Goal: Task Accomplishment & Management: Manage account settings

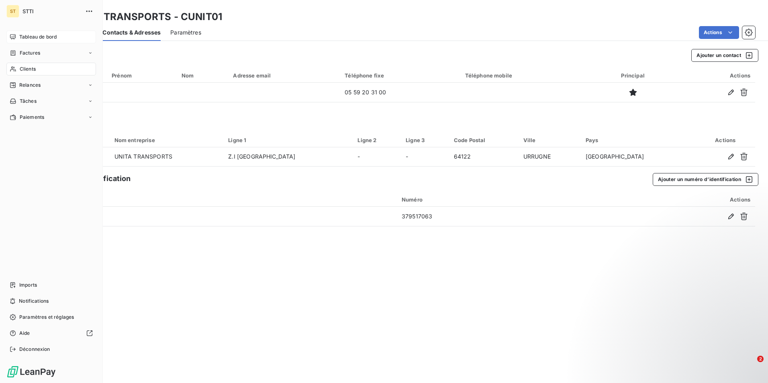
click at [10, 37] on icon at bounding box center [13, 36] width 6 height 5
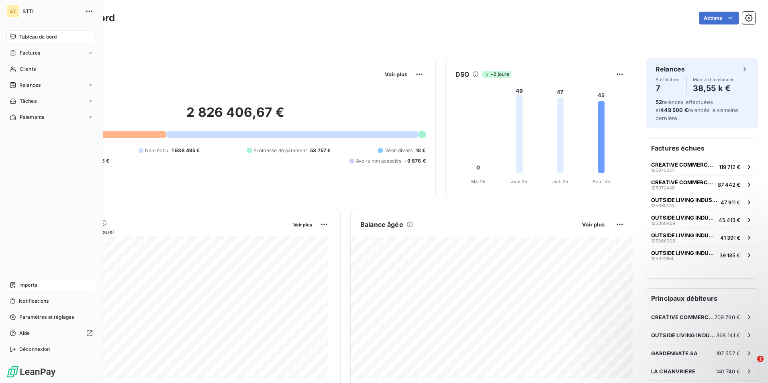
click at [32, 286] on span "Imports" at bounding box center [28, 285] width 18 height 7
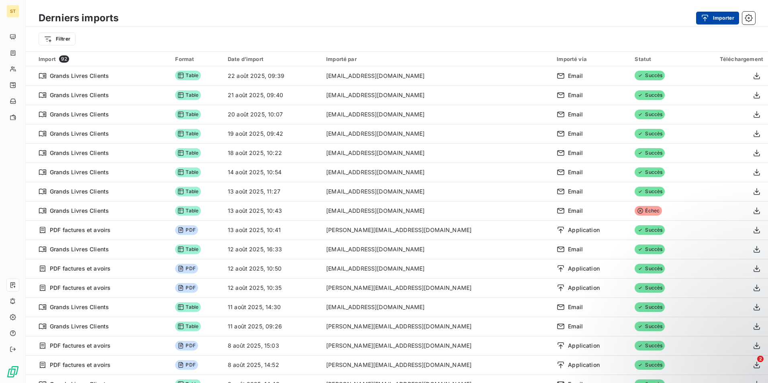
click at [722, 18] on button "Importer" at bounding box center [717, 18] width 43 height 13
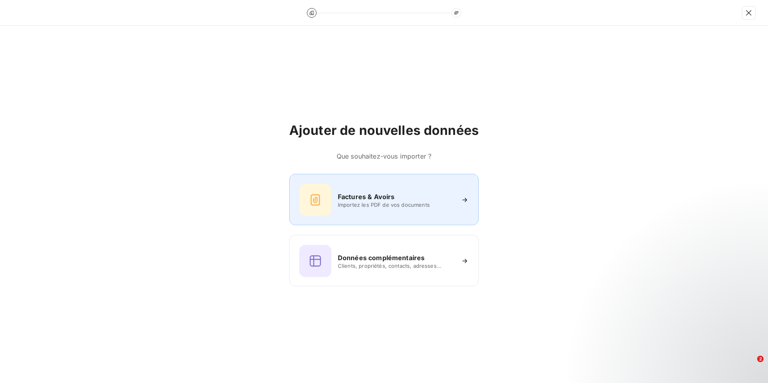
click at [367, 199] on h6 "Factures & Avoirs" at bounding box center [366, 197] width 57 height 10
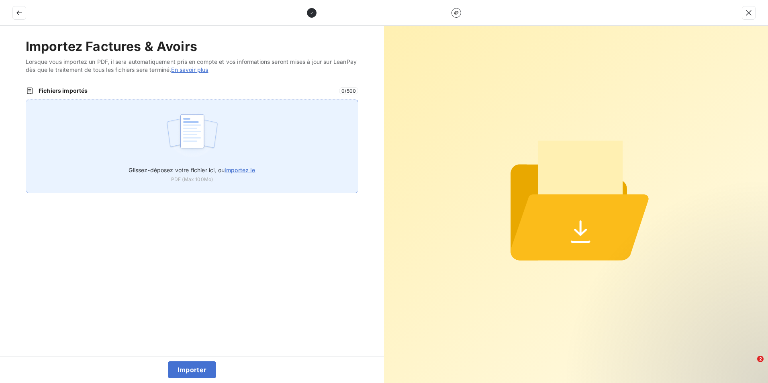
click at [239, 170] on span "importez le" at bounding box center [240, 170] width 31 height 7
click at [26, 100] on input "Glissez-déposez votre fichier ici, ou importez le" at bounding box center [26, 100] width 0 height 0
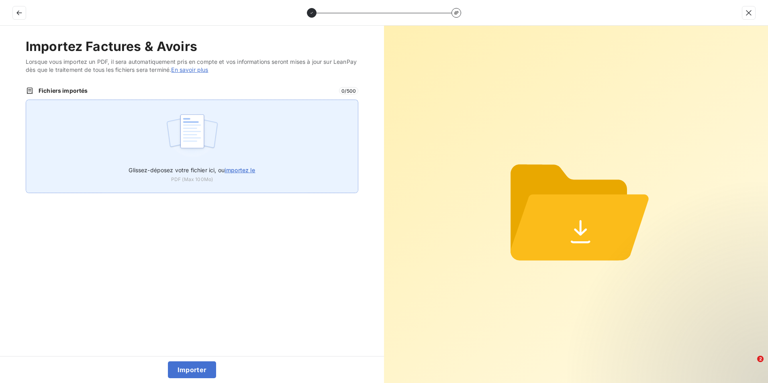
click at [245, 168] on span "importez le" at bounding box center [240, 170] width 31 height 7
click at [26, 100] on input "Glissez-déposez votre fichier ici, ou importez le" at bounding box center [26, 100] width 0 height 0
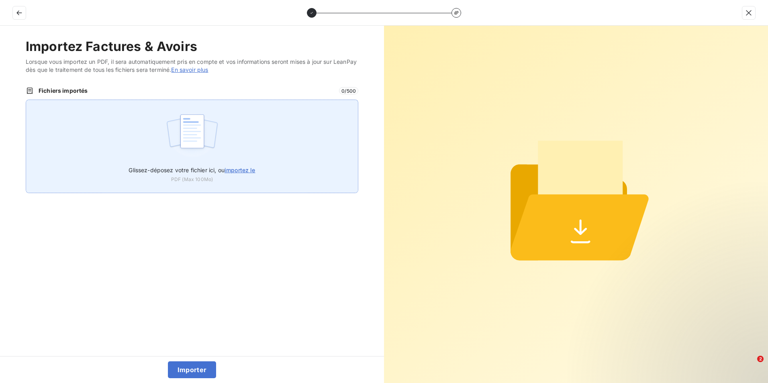
click at [239, 170] on span "importez le" at bounding box center [240, 170] width 31 height 7
click at [26, 100] on input "Glissez-déposez votre fichier ici, ou importez le" at bounding box center [26, 100] width 0 height 0
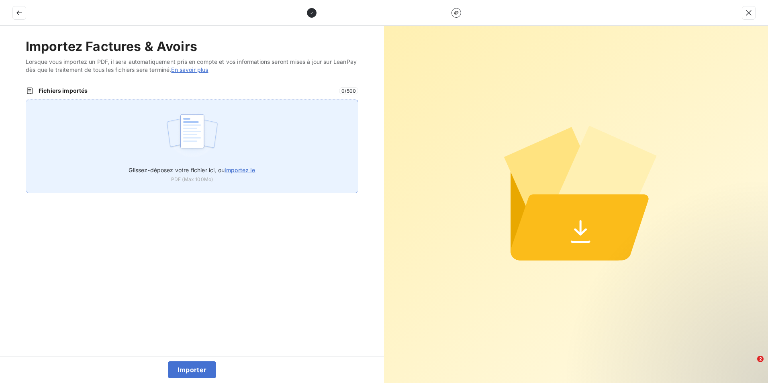
click at [239, 170] on span "importez le" at bounding box center [240, 170] width 31 height 7
click at [26, 100] on input "Glissez-déposez votre fichier ici, ou importez le" at bounding box center [26, 100] width 0 height 0
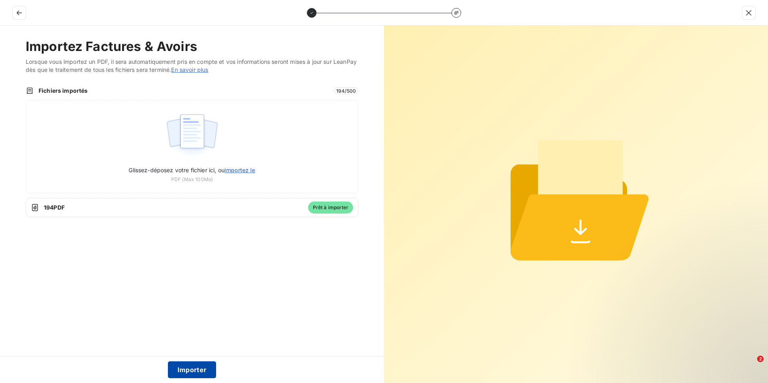
click at [198, 369] on button "Importer" at bounding box center [192, 369] width 49 height 17
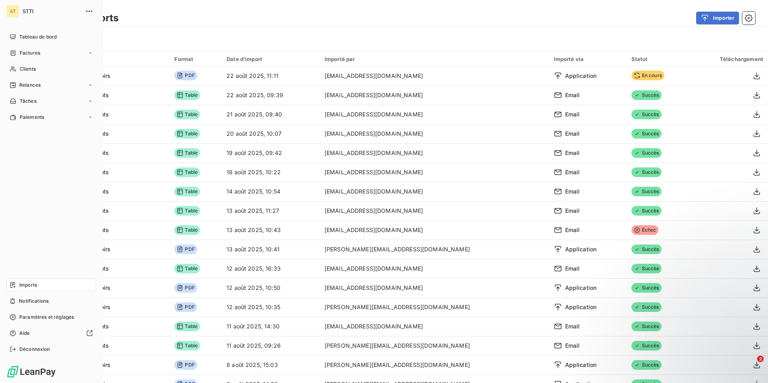
click at [29, 287] on span "Imports" at bounding box center [28, 285] width 18 height 7
click at [37, 39] on span "Tableau de bord" at bounding box center [37, 36] width 37 height 7
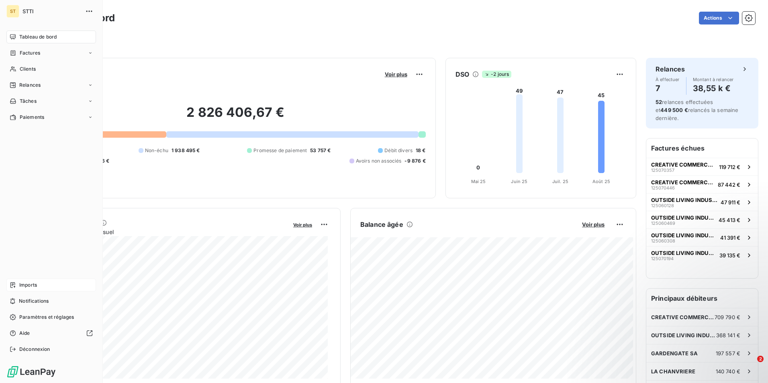
click at [24, 284] on span "Imports" at bounding box center [28, 285] width 18 height 7
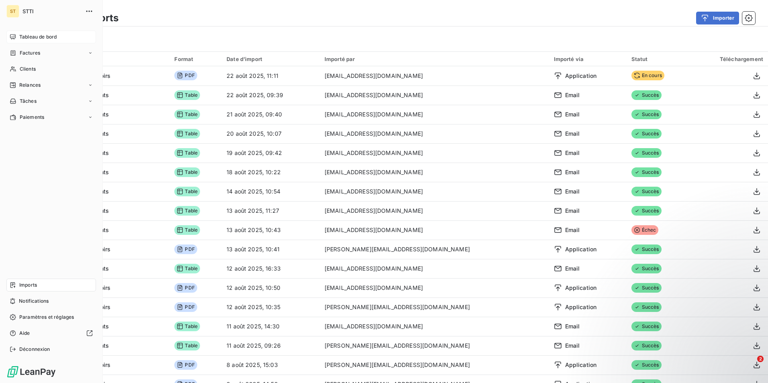
click at [39, 37] on span "Tableau de bord" at bounding box center [37, 36] width 37 height 7
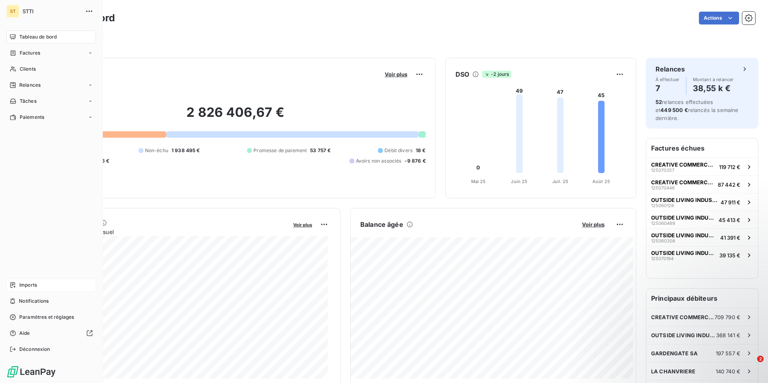
click at [29, 286] on span "Imports" at bounding box center [28, 285] width 18 height 7
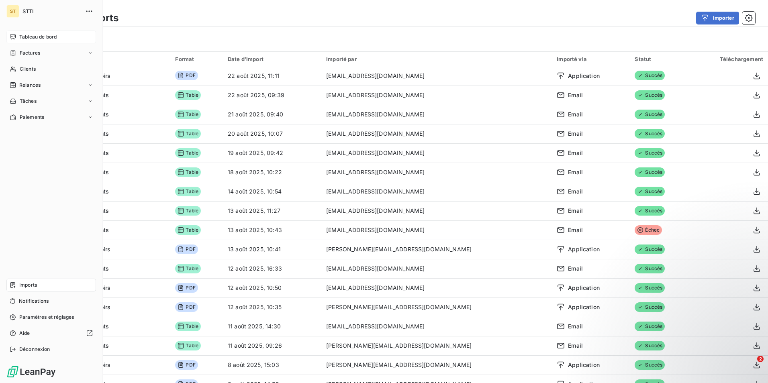
click at [35, 36] on span "Tableau de bord" at bounding box center [37, 36] width 37 height 7
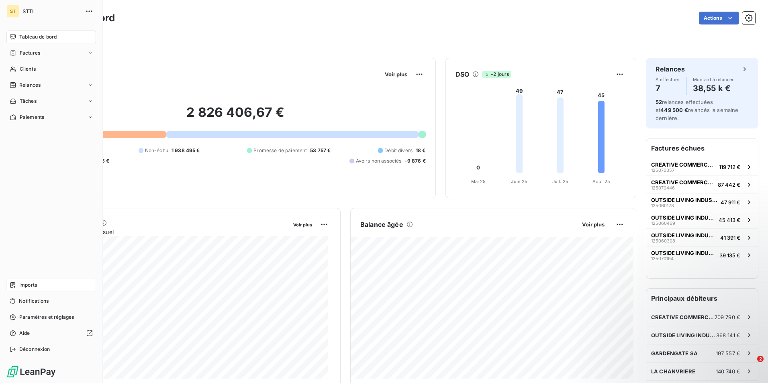
click at [37, 282] on span "Imports" at bounding box center [28, 285] width 18 height 7
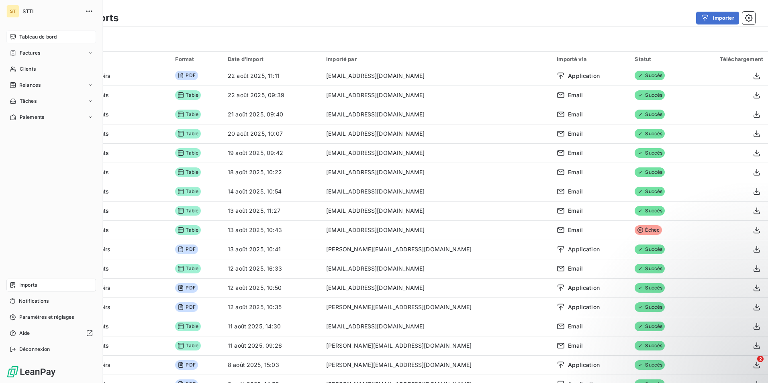
click at [31, 35] on span "Tableau de bord" at bounding box center [37, 36] width 37 height 7
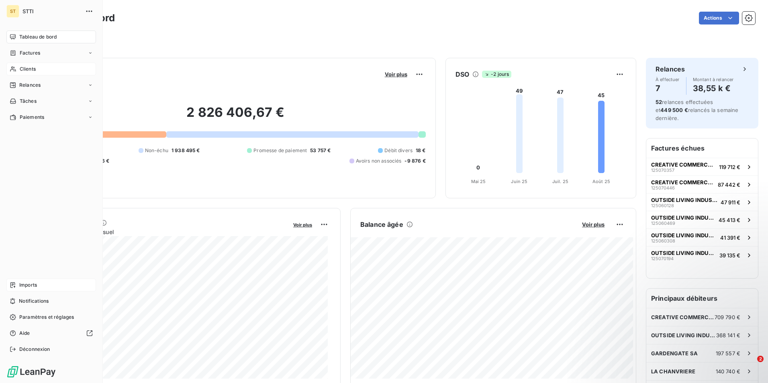
drag, startPoint x: 39, startPoint y: 67, endPoint x: 74, endPoint y: 64, distance: 35.9
click at [39, 67] on div "Clients" at bounding box center [51, 69] width 90 height 13
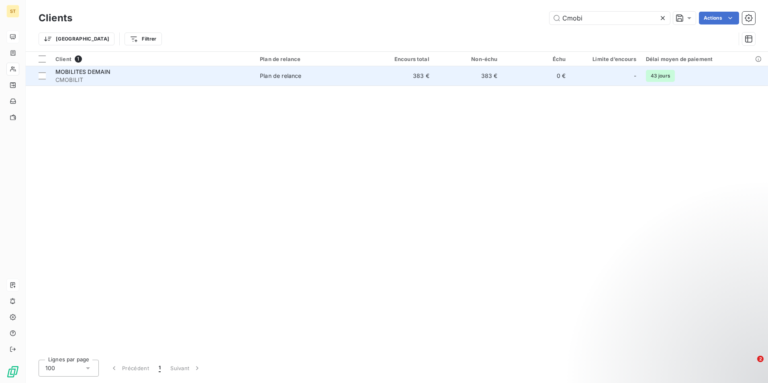
type input "Cmobi"
click at [431, 77] on td "383 €" at bounding box center [400, 75] width 68 height 19
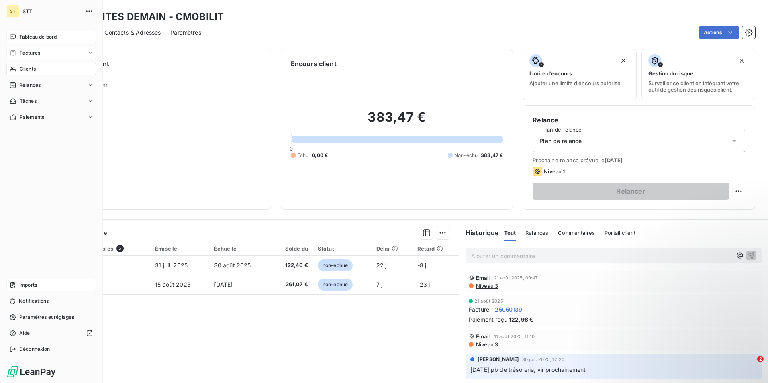
click at [24, 53] on span "Factures" at bounding box center [30, 52] width 20 height 7
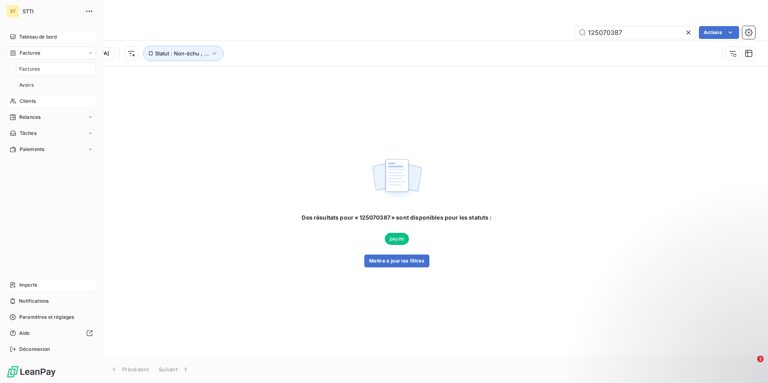
click at [26, 100] on span "Clients" at bounding box center [28, 101] width 16 height 7
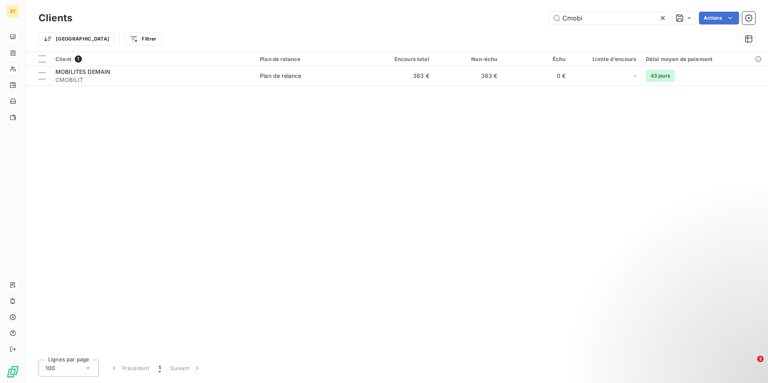
drag, startPoint x: 599, startPoint y: 18, endPoint x: 525, endPoint y: 15, distance: 74.0
click at [525, 15] on div "Cmobi Actions" at bounding box center [418, 18] width 673 height 13
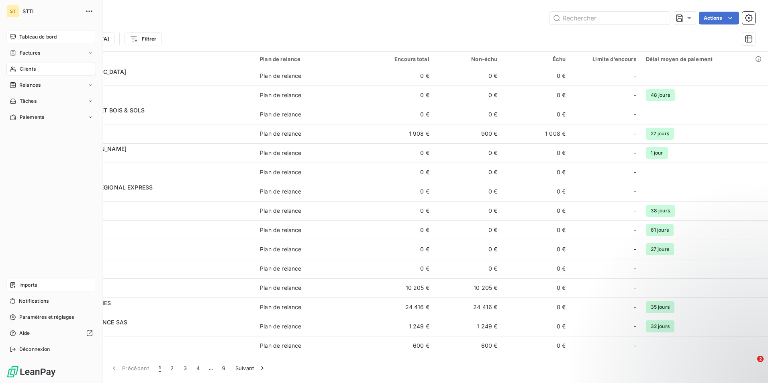
click at [26, 65] on div "Clients" at bounding box center [51, 69] width 90 height 13
click at [28, 86] on span "Relances" at bounding box center [29, 85] width 21 height 7
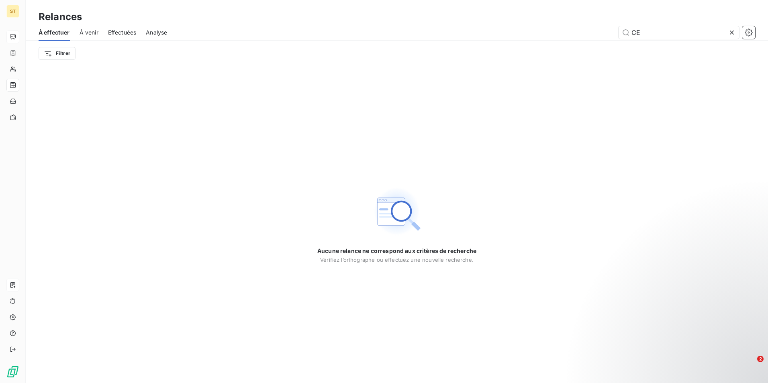
type input "C"
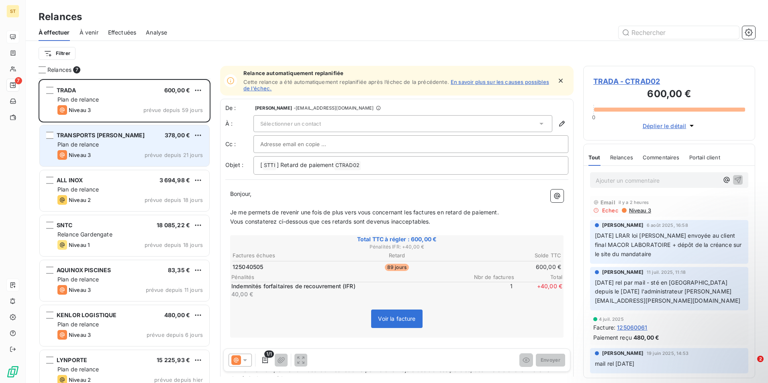
scroll to position [11, 0]
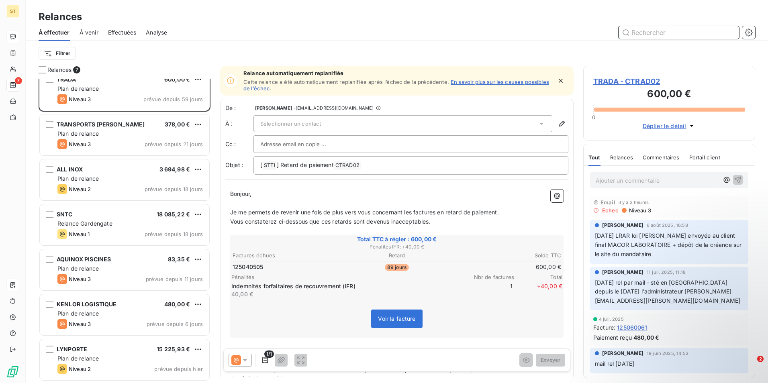
click at [683, 33] on input "text" at bounding box center [679, 32] width 120 height 13
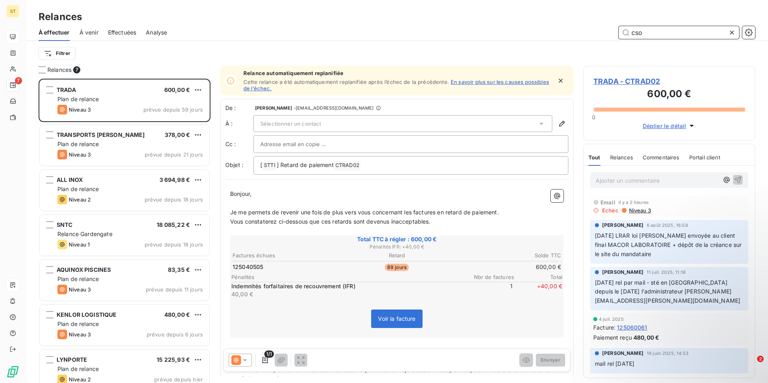
scroll to position [298, 166]
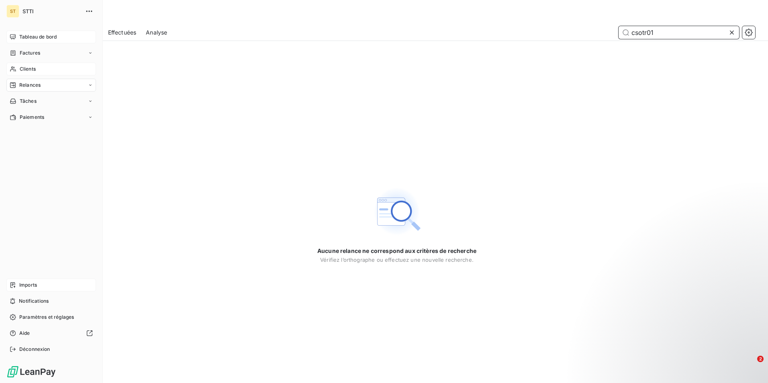
type input "csotr01"
click at [22, 69] on span "Clients" at bounding box center [28, 68] width 16 height 7
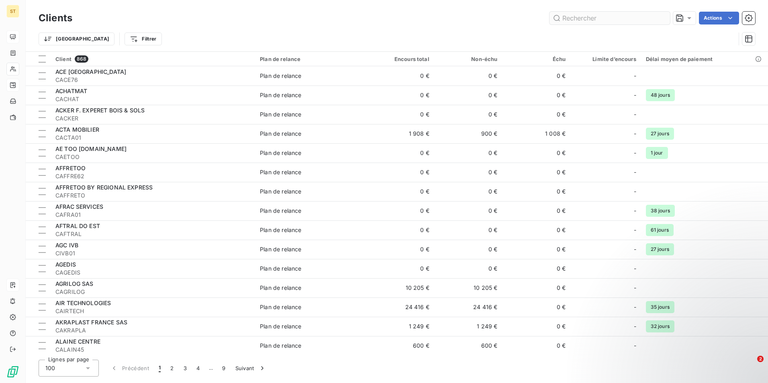
click at [579, 18] on input "text" at bounding box center [609, 18] width 120 height 13
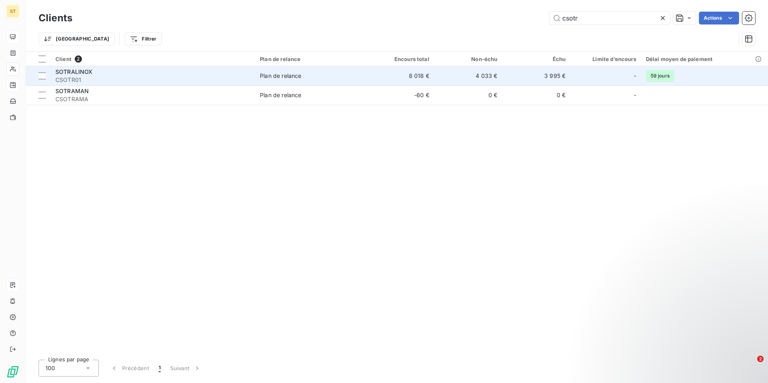
type input "csotr"
click at [285, 74] on div "Plan de relance" at bounding box center [280, 76] width 41 height 8
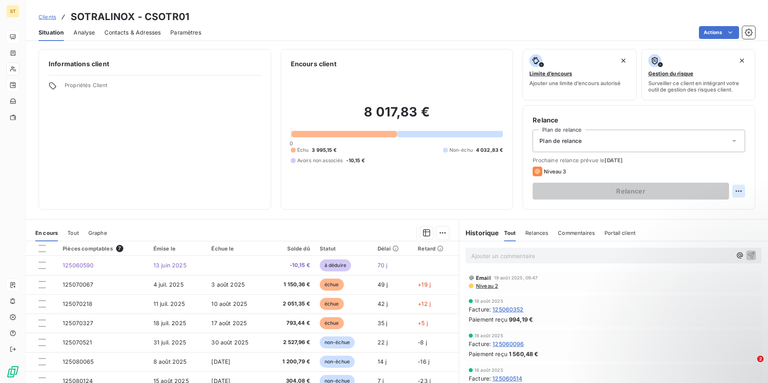
click at [731, 192] on html "ST Clients SOTRALINOX - CSOTR01 Situation Analyse Contacts & Adresses Paramètre…" at bounding box center [384, 191] width 768 height 383
click at [699, 211] on div "Replanifier cette action" at bounding box center [699, 208] width 72 height 13
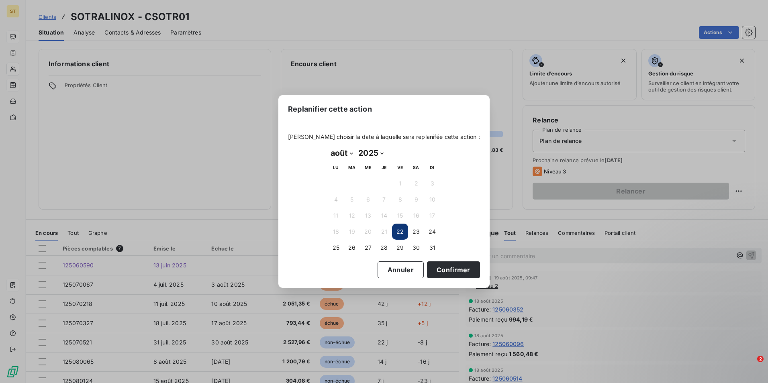
click at [380, 153] on select "2025 2026 2027 2028 2029 2030 2031 2032 2033 2034 2035" at bounding box center [370, 153] width 31 height 13
click at [350, 156] on select "janvier février mars avril mai juin juillet août septembre octobre novembre déc…" at bounding box center [342, 153] width 28 height 13
select select "8"
click at [328, 147] on select "janvier février mars avril mai juin juillet août septembre octobre novembre déc…" at bounding box center [342, 153] width 28 height 13
click at [399, 182] on button "5" at bounding box center [400, 184] width 16 height 16
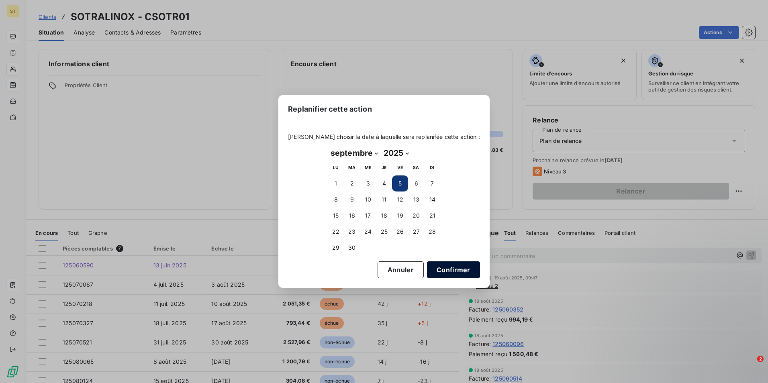
click at [440, 268] on button "Confirmer" at bounding box center [453, 269] width 53 height 17
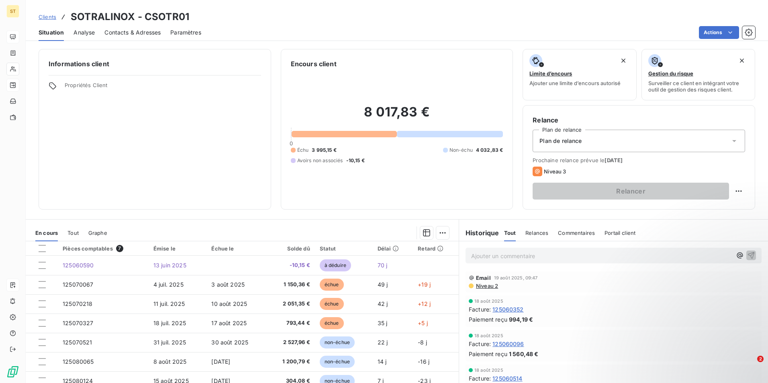
click at [494, 255] on p "Ajouter un commentaire ﻿" at bounding box center [601, 256] width 261 height 10
click at [747, 254] on icon "button" at bounding box center [751, 255] width 8 height 8
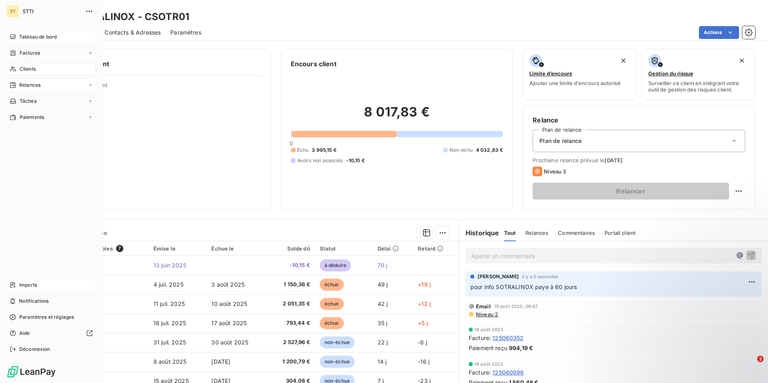
click at [37, 67] on div "Clients" at bounding box center [51, 69] width 90 height 13
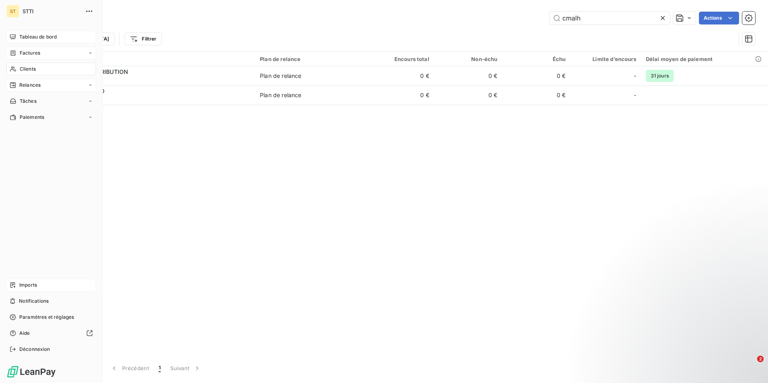
type input "cmalh"
click at [27, 52] on span "Factures" at bounding box center [30, 52] width 20 height 7
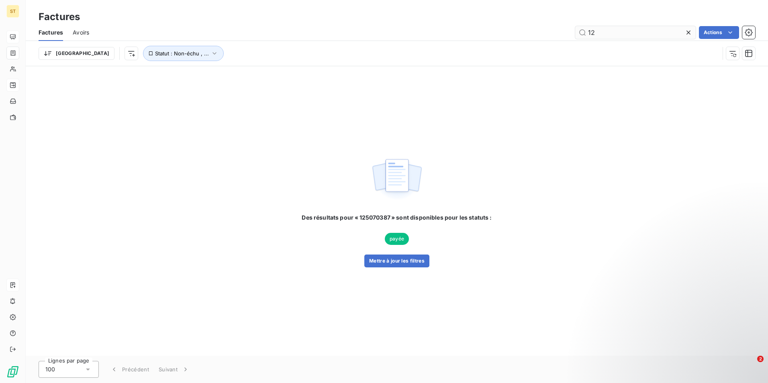
type input "1"
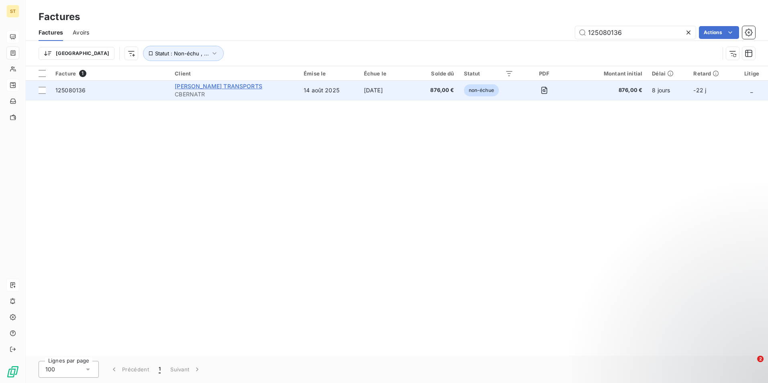
type input "125080136"
click at [194, 88] on span "[PERSON_NAME] TRANSPORTS" at bounding box center [219, 86] width 88 height 7
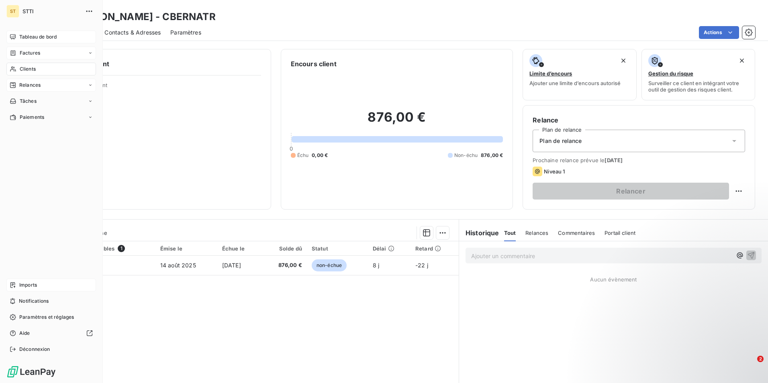
click at [31, 86] on span "Relances" at bounding box center [29, 85] width 21 height 7
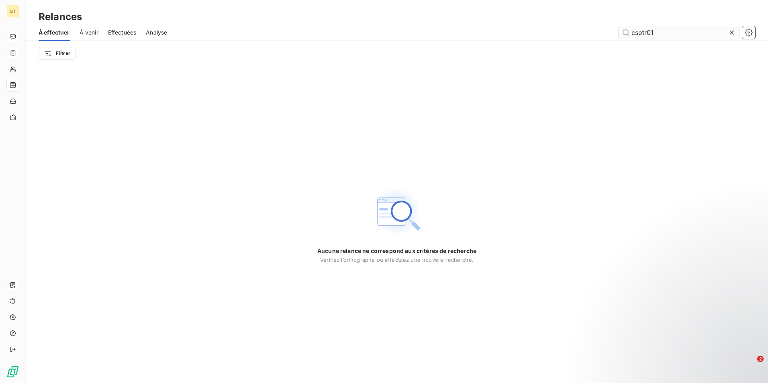
drag, startPoint x: 654, startPoint y: 33, endPoint x: 625, endPoint y: 32, distance: 28.6
click at [625, 32] on input "csotr01" at bounding box center [679, 32] width 120 height 13
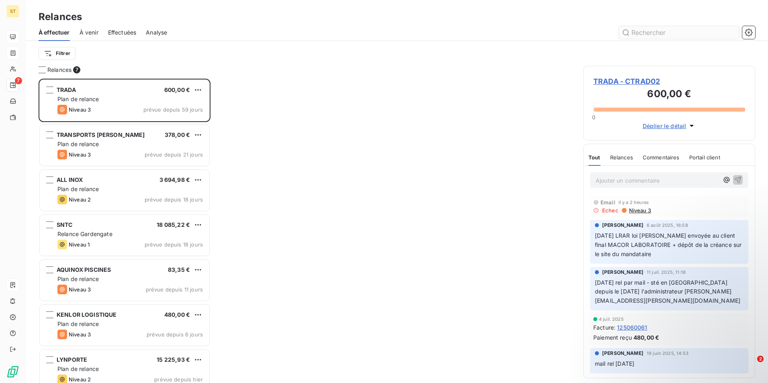
scroll to position [298, 166]
